Goal: Transaction & Acquisition: Book appointment/travel/reservation

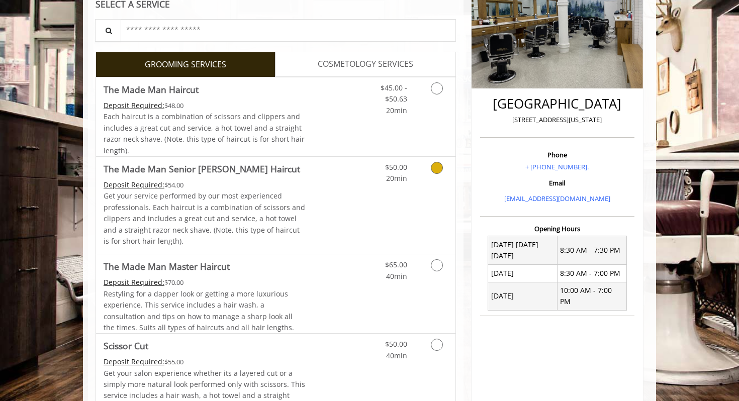
scroll to position [173, 0]
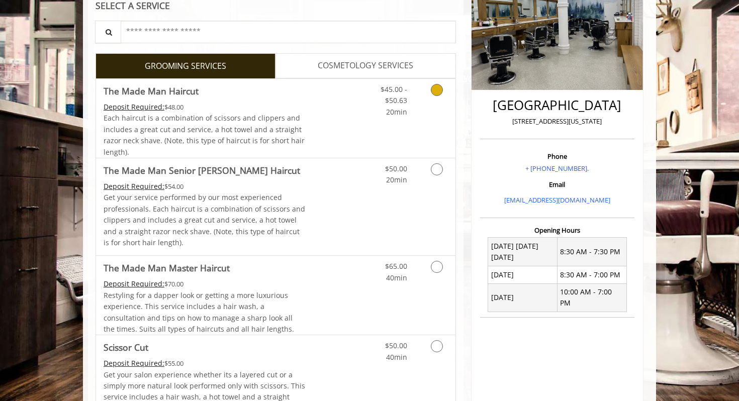
click at [440, 90] on icon "Grooming services" at bounding box center [437, 90] width 12 height 12
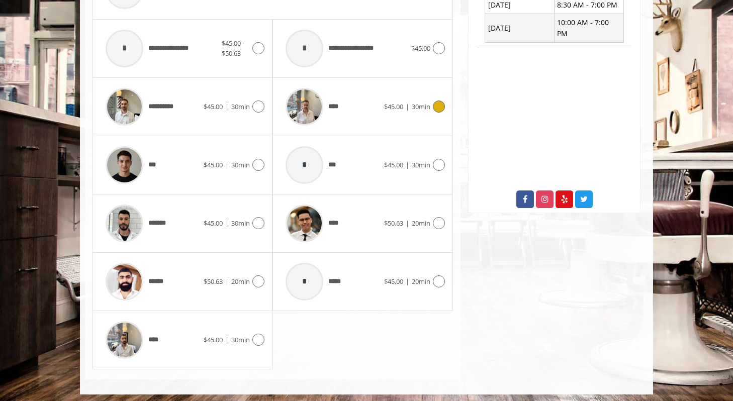
scroll to position [446, 0]
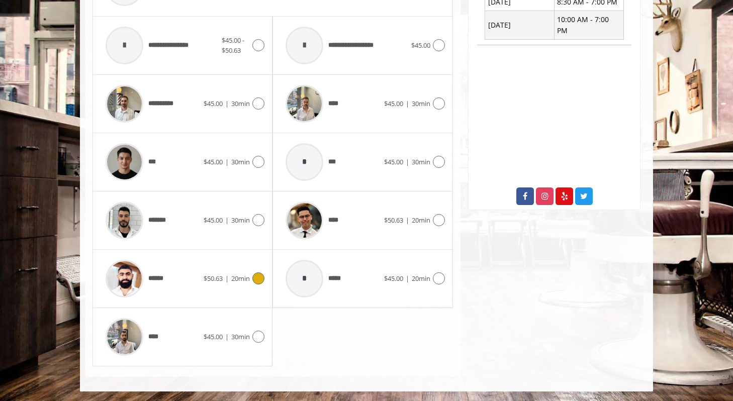
click at [262, 279] on icon at bounding box center [259, 279] width 12 height 12
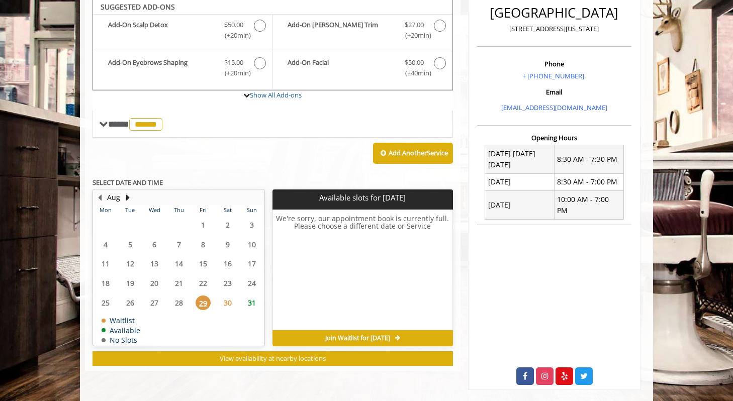
scroll to position [264, 0]
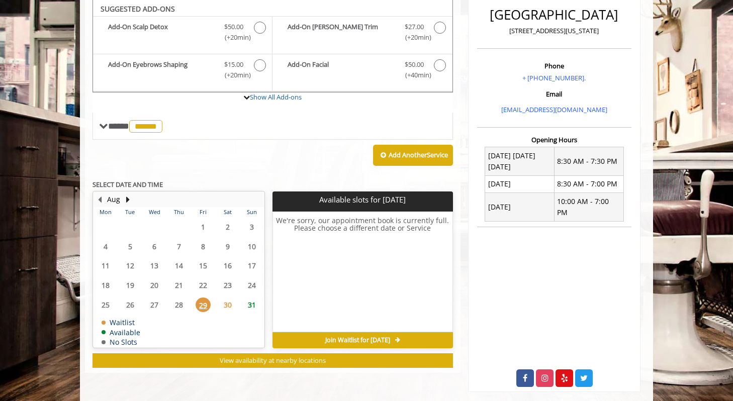
click at [232, 302] on span "30" at bounding box center [227, 305] width 15 height 15
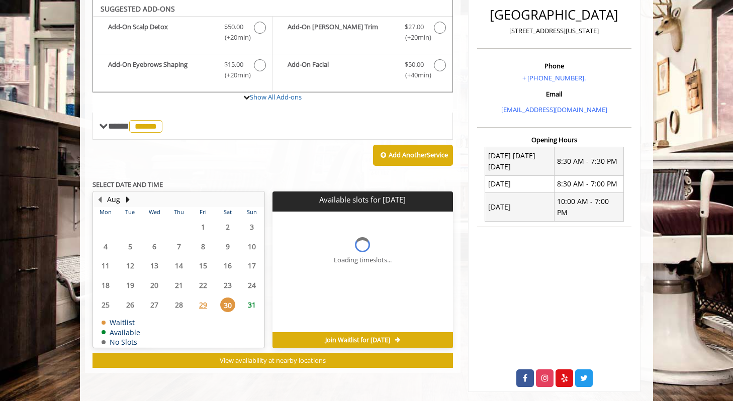
scroll to position [269, 0]
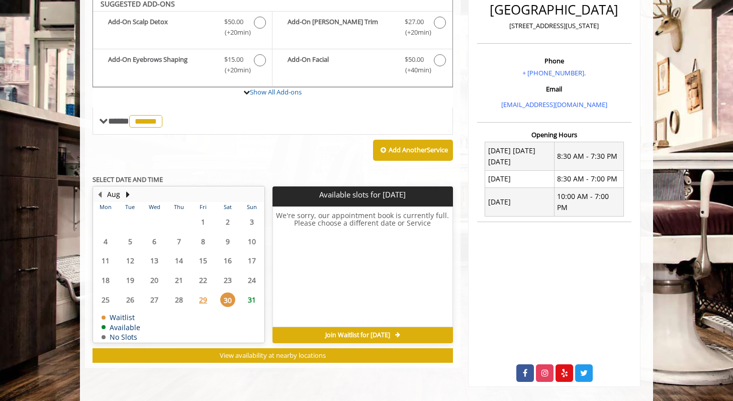
click at [247, 299] on span "31" at bounding box center [251, 300] width 15 height 15
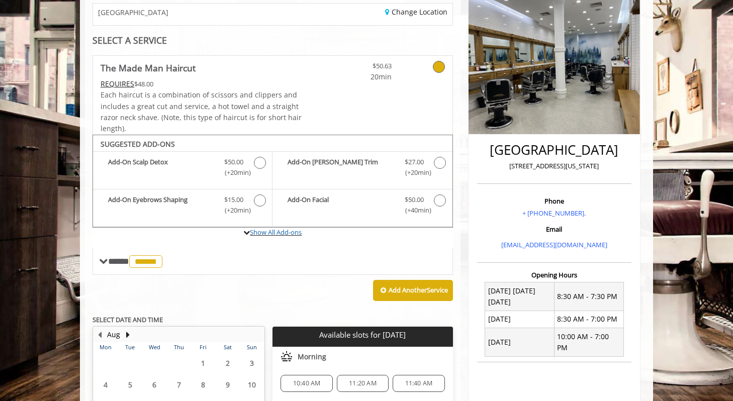
scroll to position [123, 0]
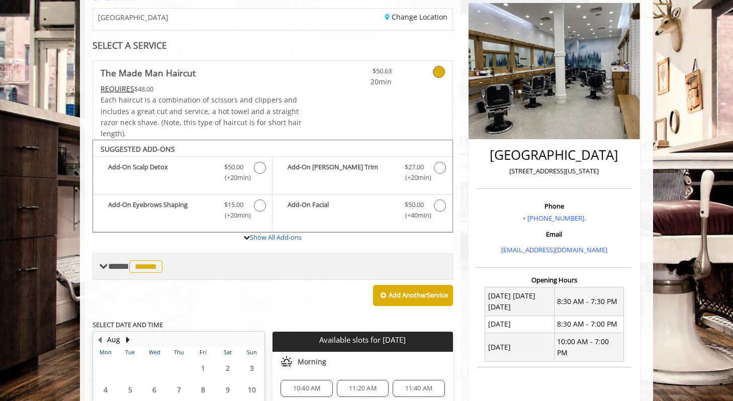
click at [162, 267] on span "******" at bounding box center [145, 267] width 33 height 13
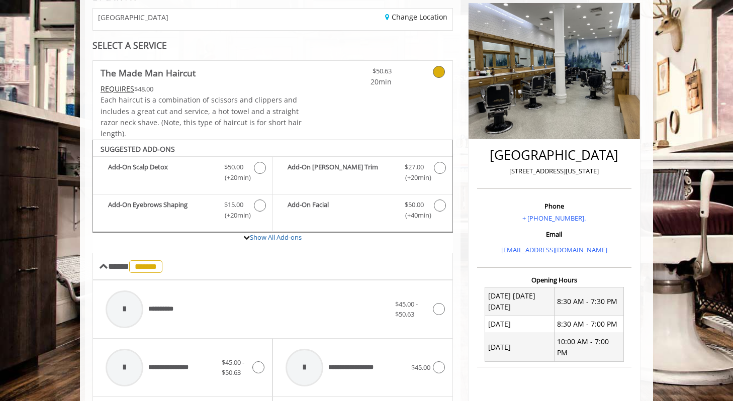
click at [494, 177] on div "[GEOGRAPHIC_DATA] [STREET_ADDRESS][US_STATE]" at bounding box center [554, 166] width 154 height 46
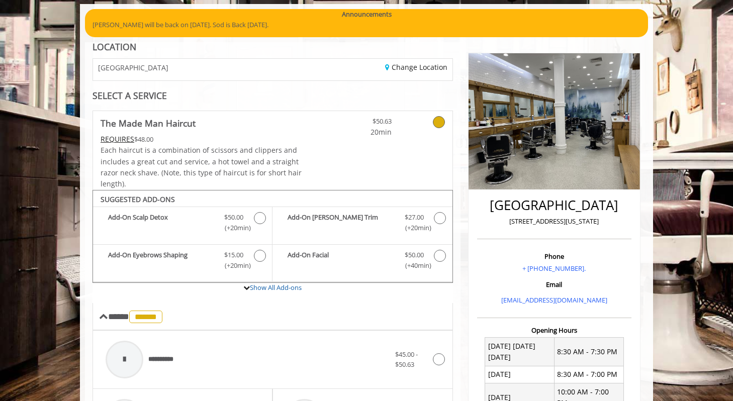
scroll to position [74, 0]
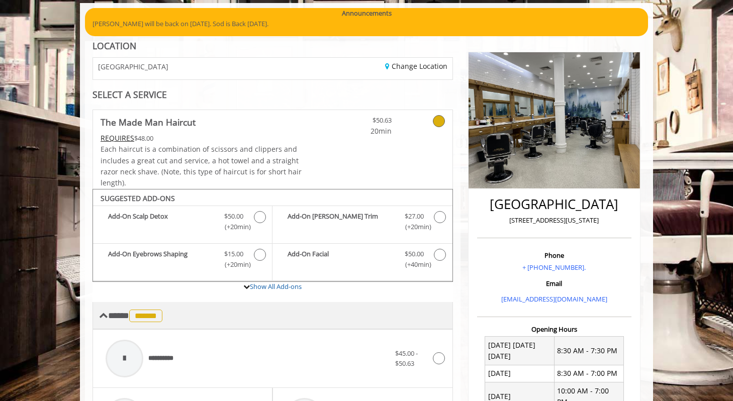
click at [156, 318] on span "******" at bounding box center [145, 316] width 33 height 13
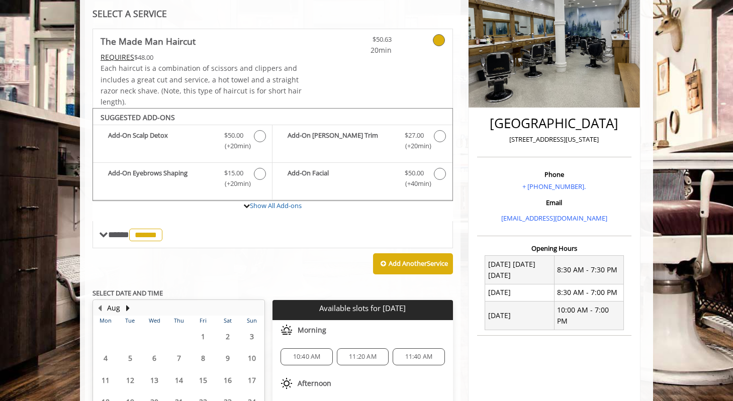
scroll to position [154, 0]
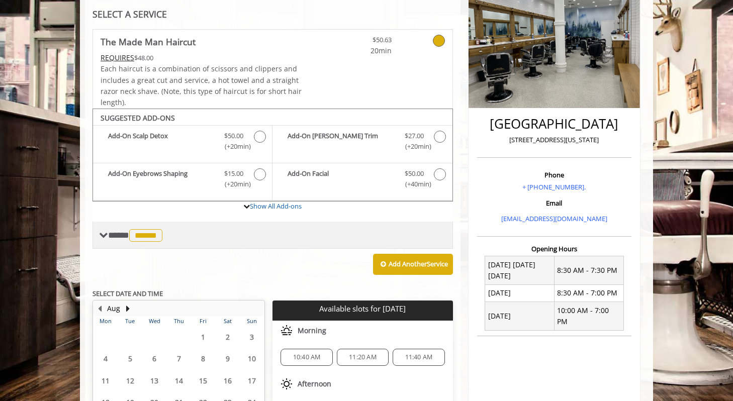
click at [159, 239] on span "******" at bounding box center [145, 235] width 33 height 13
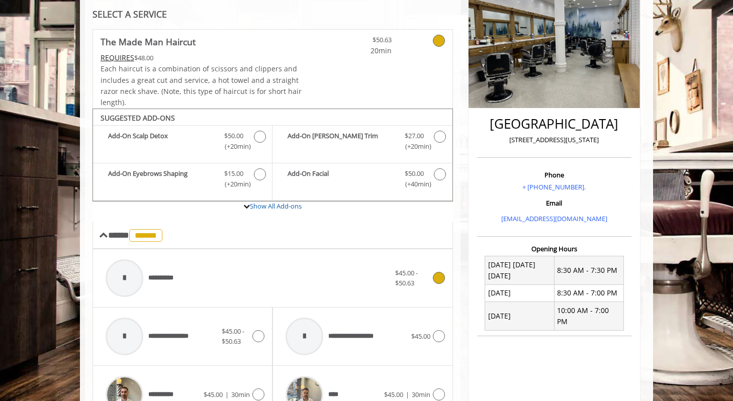
click at [126, 285] on div at bounding box center [125, 279] width 38 height 38
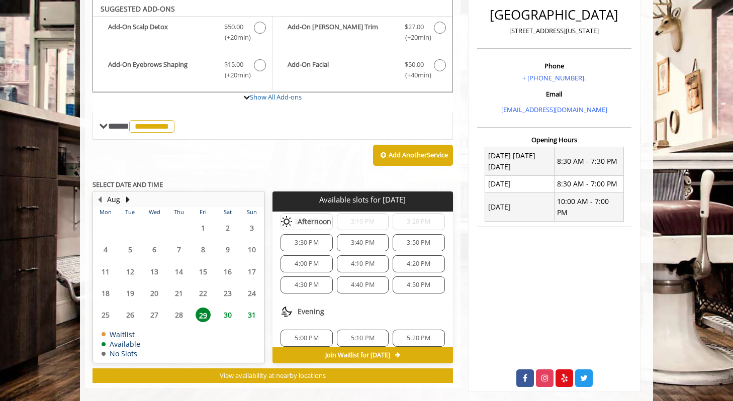
scroll to position [317, 0]
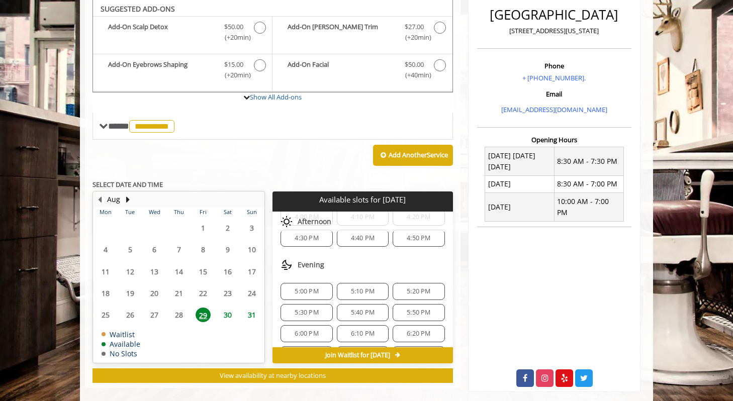
click at [304, 235] on span "4:30 PM" at bounding box center [307, 238] width 24 height 8
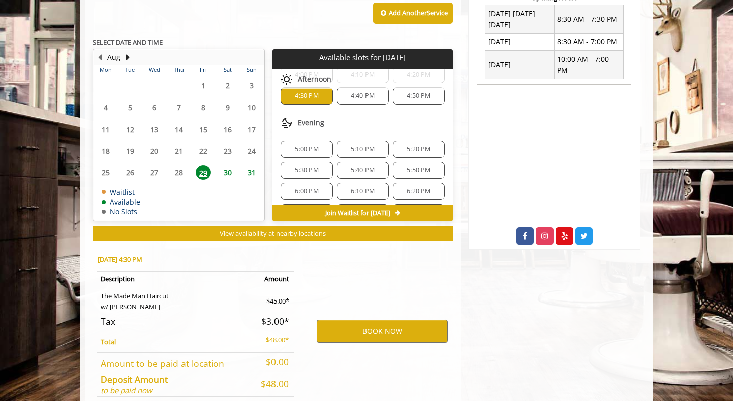
scroll to position [457, 0]
